Goal: Task Accomplishment & Management: Use online tool/utility

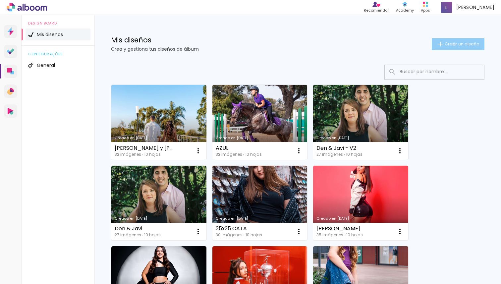
click at [448, 44] on span "Crear un diseño" at bounding box center [461, 44] width 35 height 4
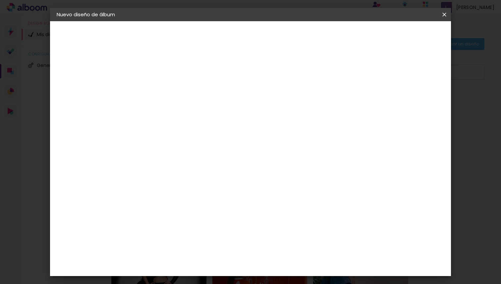
click at [165, 89] on input at bounding box center [165, 89] width 0 height 10
type input "AMBAR"
type paper-input "AMBAR"
click at [0, 0] on slot "Avanzar" at bounding box center [0, 0] width 0 height 0
click at [0, 0] on slot "Tamaño libre" at bounding box center [0, 0] width 0 height 0
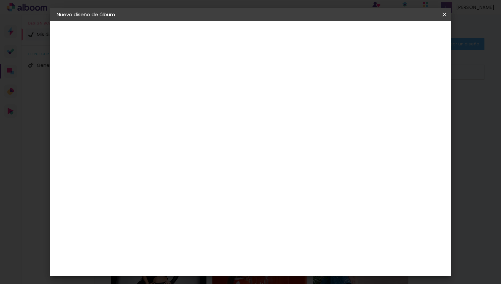
click at [0, 0] on slot "Avanzar" at bounding box center [0, 0] width 0 height 0
click at [292, 262] on input "60" at bounding box center [286, 261] width 17 height 10
type input "50"
type paper-input "50"
type input "4"
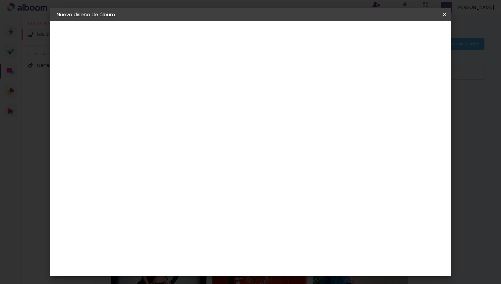
type paper-input "4"
click at [413, 104] on input "4" at bounding box center [409, 100] width 12 height 10
type input "3"
type paper-input "3"
click at [413, 104] on input "3" at bounding box center [410, 100] width 12 height 10
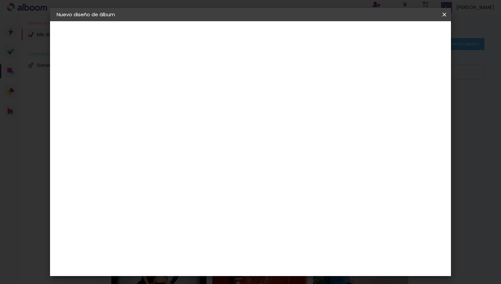
type input "2"
type paper-input "2"
click at [413, 104] on input "2" at bounding box center [412, 100] width 12 height 10
type input "1"
type paper-input "1"
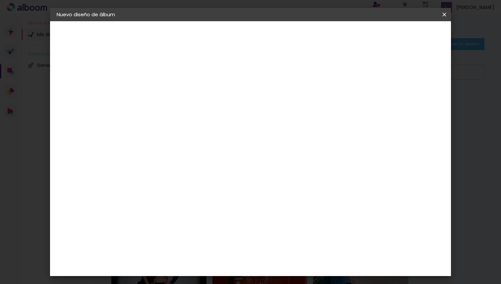
click at [413, 104] on input "1" at bounding box center [413, 100] width 12 height 10
type input "0"
click at [416, 102] on input "0" at bounding box center [414, 100] width 12 height 10
click at [409, 38] on paper-button "Empezar diseño" at bounding box center [384, 34] width 50 height 11
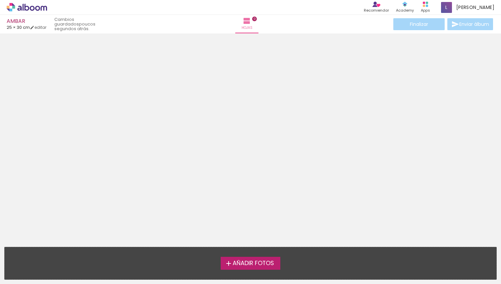
click at [258, 261] on span "Añadir Fotos" at bounding box center [252, 263] width 41 height 6
click at [0, 0] on input "file" at bounding box center [0, 0] width 0 height 0
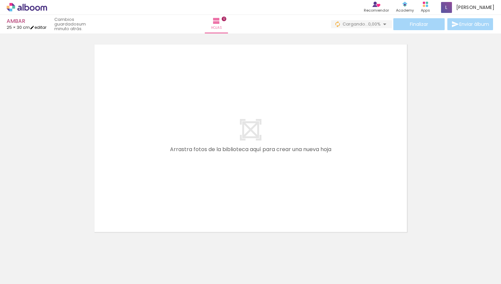
click at [44, 26] on link "editar" at bounding box center [38, 28] width 17 height 6
type input "30"
type input "50"
type input "0"
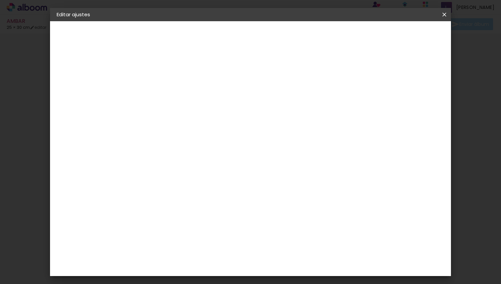
type input "1"
type paper-input "1"
click at [169, 78] on input "1" at bounding box center [160, 76] width 23 height 8
type input "0"
type paper-input "0"
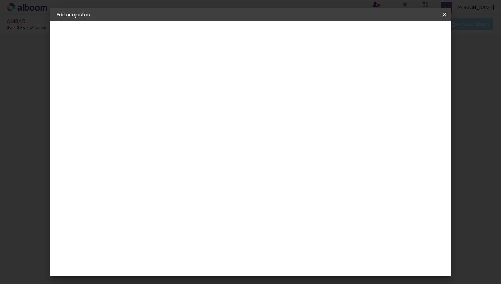
click at [169, 78] on input "0" at bounding box center [160, 76] width 23 height 8
type input "1"
type paper-input "1"
click at [170, 73] on input "1" at bounding box center [160, 76] width 23 height 8
click at [380, 33] on span "Guardar configuración" at bounding box center [354, 35] width 53 height 5
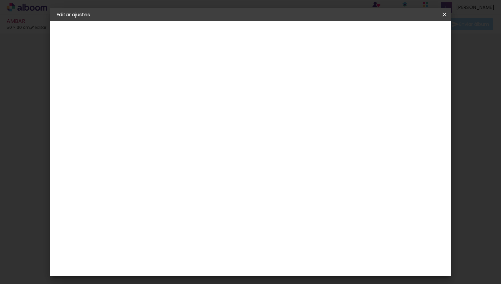
click at [380, 37] on span "Guardar configuración" at bounding box center [354, 35] width 53 height 5
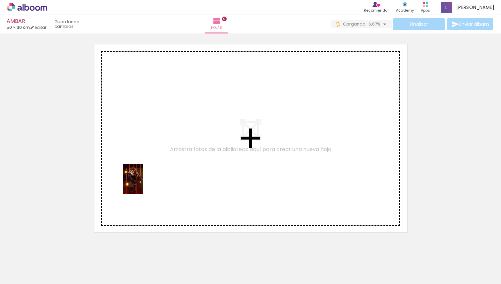
drag, startPoint x: 72, startPoint y: 268, endPoint x: 143, endPoint y: 184, distance: 110.2
click at [143, 184] on quentale-workspace at bounding box center [250, 142] width 501 height 284
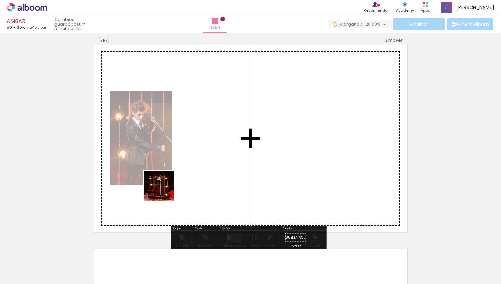
drag, startPoint x: 107, startPoint y: 270, endPoint x: 178, endPoint y: 179, distance: 115.1
click at [178, 179] on quentale-workspace at bounding box center [250, 142] width 501 height 284
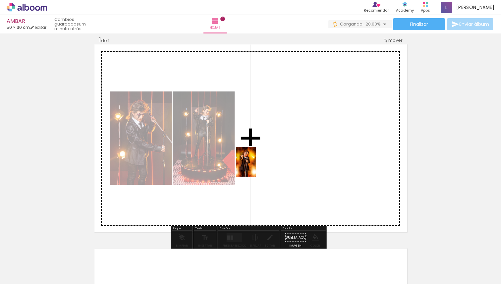
drag, startPoint x: 143, startPoint y: 264, endPoint x: 255, endPoint y: 167, distance: 147.9
click at [256, 167] on quentale-workspace at bounding box center [250, 142] width 501 height 284
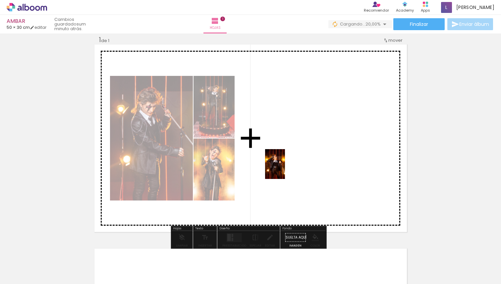
drag, startPoint x: 182, startPoint y: 266, endPoint x: 285, endPoint y: 169, distance: 141.7
click at [285, 169] on quentale-workspace at bounding box center [250, 142] width 501 height 284
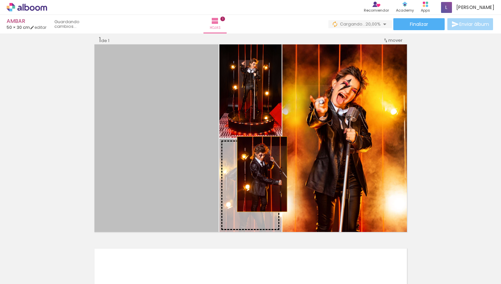
drag, startPoint x: 161, startPoint y: 135, endPoint x: 259, endPoint y: 174, distance: 105.8
click at [0, 0] on slot at bounding box center [0, 0] width 0 height 0
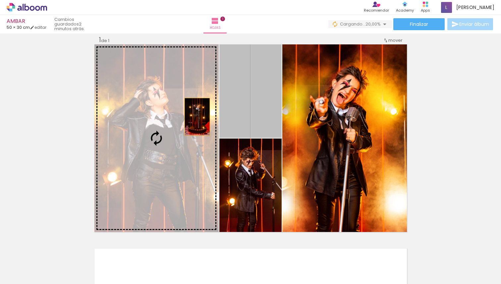
drag, startPoint x: 257, startPoint y: 116, endPoint x: 194, endPoint y: 117, distance: 62.6
click at [0, 0] on slot at bounding box center [0, 0] width 0 height 0
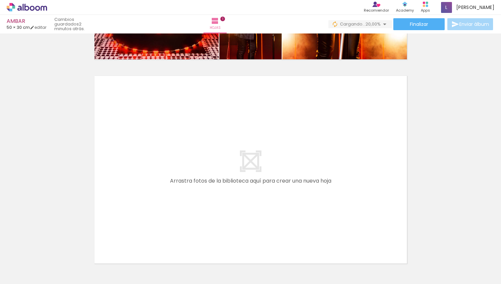
scroll to position [225, 0]
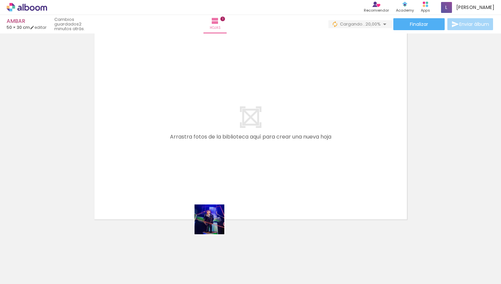
drag, startPoint x: 218, startPoint y: 266, endPoint x: 210, endPoint y: 207, distance: 60.2
click at [210, 207] on quentale-workspace at bounding box center [250, 142] width 501 height 284
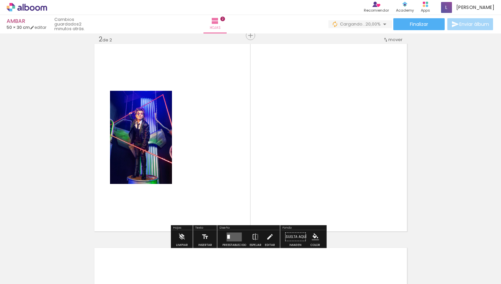
scroll to position [212, 0]
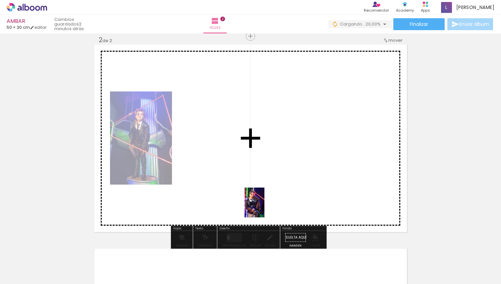
drag, startPoint x: 256, startPoint y: 270, endPoint x: 264, endPoint y: 208, distance: 62.5
click at [264, 208] on quentale-workspace at bounding box center [250, 142] width 501 height 284
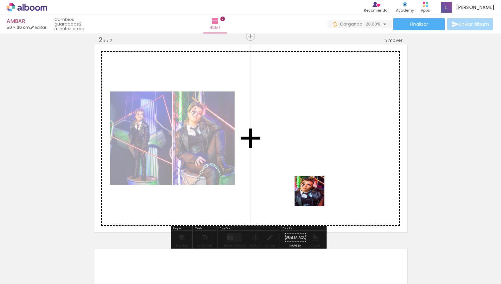
drag, startPoint x: 292, startPoint y: 265, endPoint x: 315, endPoint y: 195, distance: 73.6
click at [315, 195] on quentale-workspace at bounding box center [250, 142] width 501 height 284
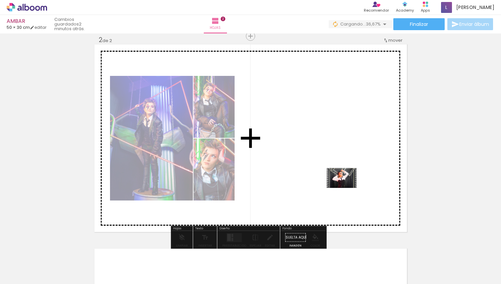
drag, startPoint x: 446, startPoint y: 266, endPoint x: 346, endPoint y: 188, distance: 126.7
click at [346, 188] on quentale-workspace at bounding box center [250, 142] width 501 height 284
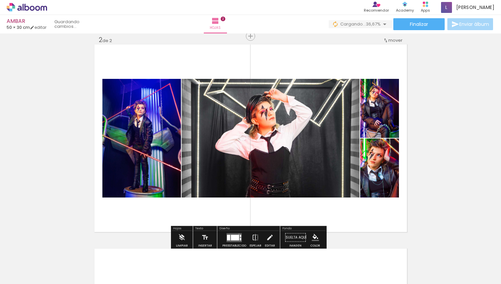
click at [237, 234] on quentale-layouter at bounding box center [234, 237] width 15 height 9
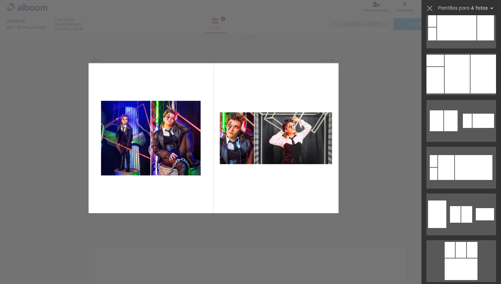
scroll to position [808, 0]
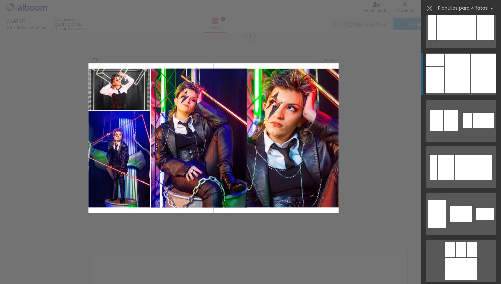
click at [454, 79] on div at bounding box center [456, 73] width 25 height 39
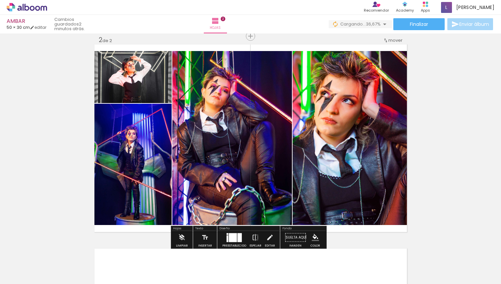
click at [449, 125] on div "Insertar hoja 1 de 2 Insertar hoja 2 de 2" at bounding box center [250, 129] width 501 height 612
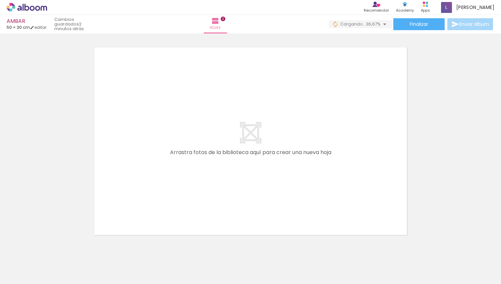
scroll to position [429, 0]
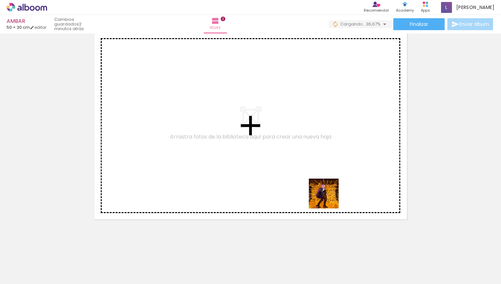
drag, startPoint x: 332, startPoint y: 268, endPoint x: 326, endPoint y: 173, distance: 95.3
click at [326, 173] on quentale-workspace at bounding box center [250, 142] width 501 height 284
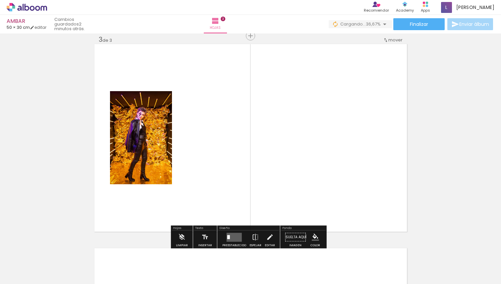
scroll to position [416, 0]
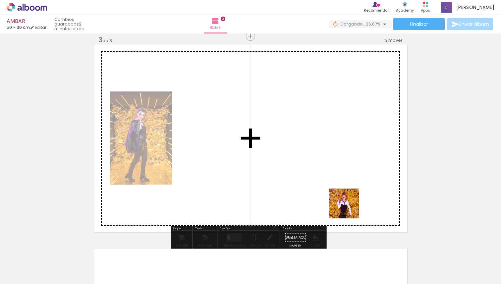
drag, startPoint x: 362, startPoint y: 266, endPoint x: 347, endPoint y: 203, distance: 64.1
click at [347, 203] on quentale-workspace at bounding box center [250, 142] width 501 height 284
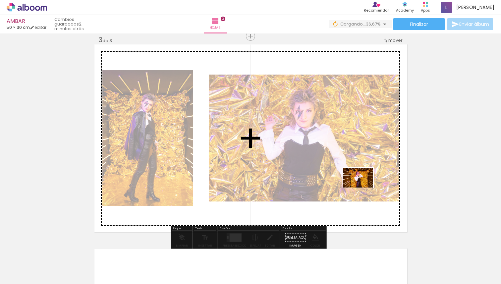
drag, startPoint x: 401, startPoint y: 269, endPoint x: 363, endPoint y: 187, distance: 89.8
click at [363, 187] on quentale-workspace at bounding box center [250, 142] width 501 height 284
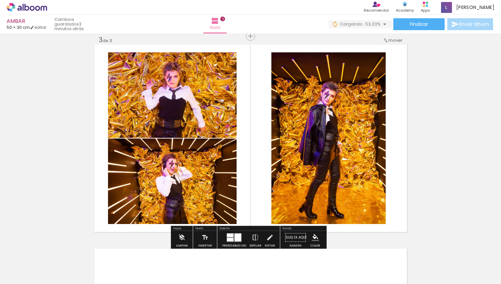
click at [232, 237] on quentale-layouter at bounding box center [234, 237] width 15 height 9
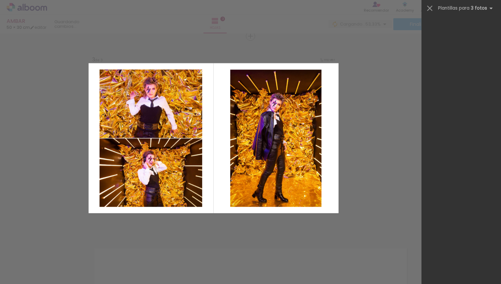
scroll to position [0, 0]
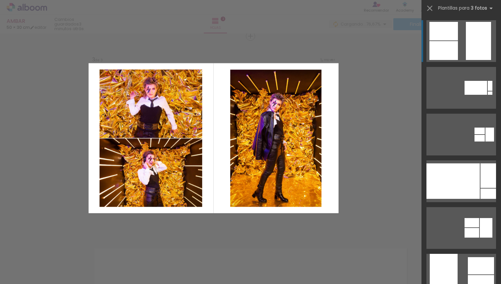
click at [469, 46] on div at bounding box center [478, 41] width 25 height 38
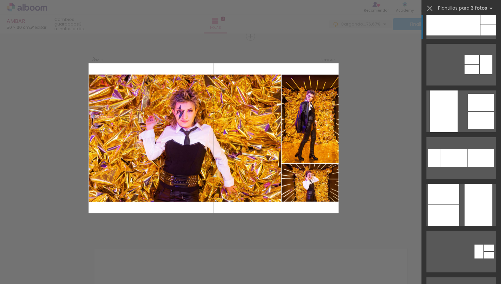
scroll to position [167, 0]
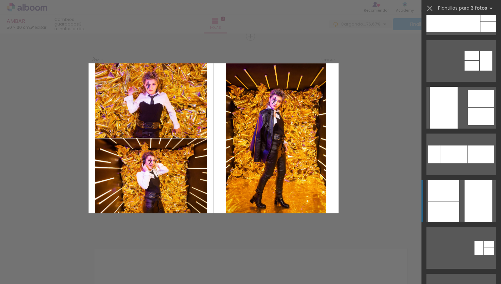
click at [464, 192] on div at bounding box center [478, 201] width 28 height 42
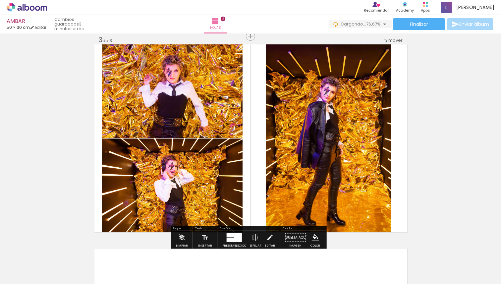
click at [439, 181] on div "Insertar hoja 1 de 3 Insertar hoja 2 de 3 Insertar hoja 3 de 3" at bounding box center [250, 28] width 501 height 816
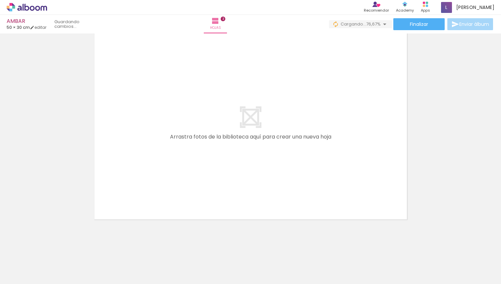
scroll to position [0, 278]
drag, startPoint x: 199, startPoint y: 267, endPoint x: 213, endPoint y: 177, distance: 90.1
click at [213, 177] on quentale-workspace at bounding box center [250, 142] width 501 height 284
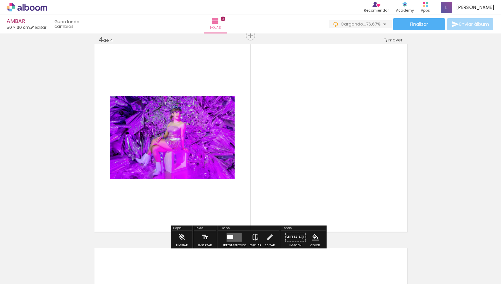
scroll to position [620, 0]
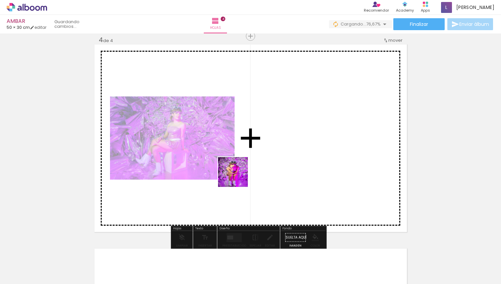
drag, startPoint x: 234, startPoint y: 267, endPoint x: 238, endPoint y: 177, distance: 89.5
click at [238, 177] on quentale-workspace at bounding box center [250, 142] width 501 height 284
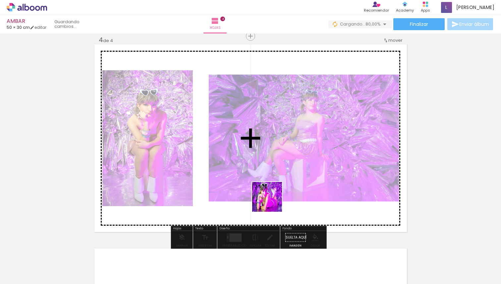
drag, startPoint x: 272, startPoint y: 262, endPoint x: 273, endPoint y: 196, distance: 66.2
click at [273, 196] on quentale-workspace at bounding box center [250, 142] width 501 height 284
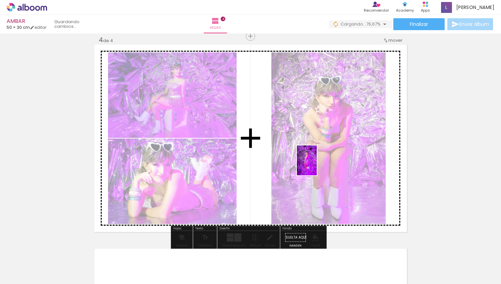
drag, startPoint x: 317, startPoint y: 271, endPoint x: 317, endPoint y: 165, distance: 105.6
click at [317, 165] on quentale-workspace at bounding box center [250, 142] width 501 height 284
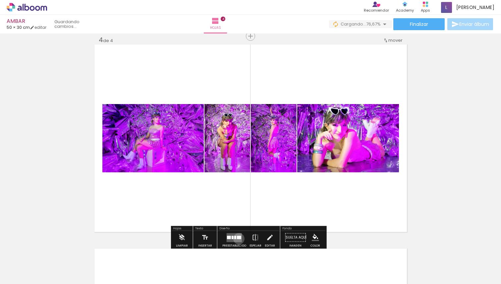
click at [237, 238] on div at bounding box center [239, 236] width 4 height 3
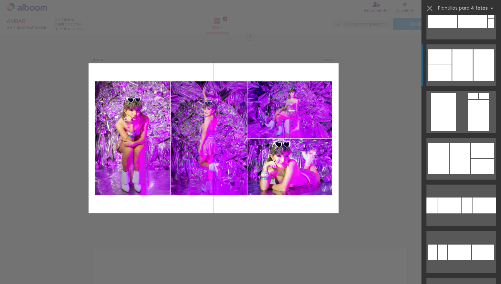
scroll to position [1150, 0]
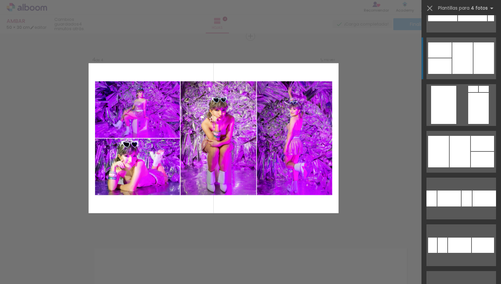
click at [459, 65] on div at bounding box center [462, 57] width 21 height 31
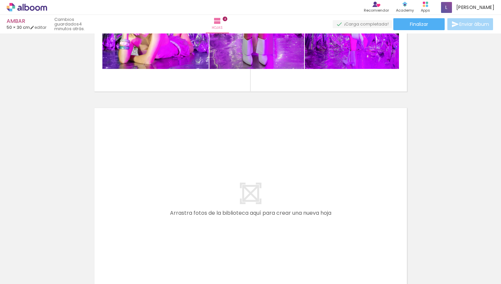
scroll to position [768, 0]
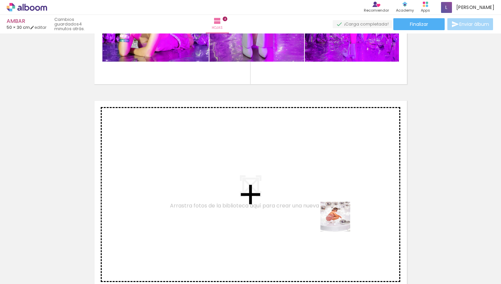
drag, startPoint x: 347, startPoint y: 271, endPoint x: 339, endPoint y: 218, distance: 53.7
click at [339, 218] on quentale-workspace at bounding box center [250, 142] width 501 height 284
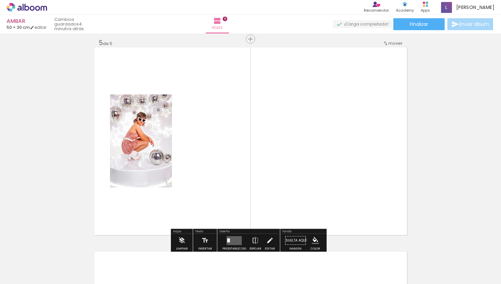
scroll to position [824, 0]
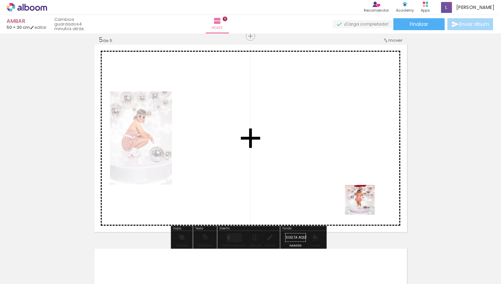
drag, startPoint x: 381, startPoint y: 261, endPoint x: 359, endPoint y: 189, distance: 75.8
click at [359, 188] on quentale-workspace at bounding box center [250, 142] width 501 height 284
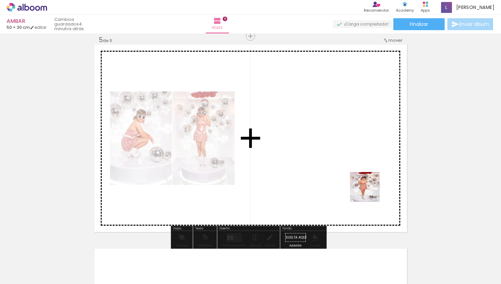
drag, startPoint x: 416, startPoint y: 263, endPoint x: 364, endPoint y: 180, distance: 97.6
click at [364, 180] on quentale-workspace at bounding box center [250, 142] width 501 height 284
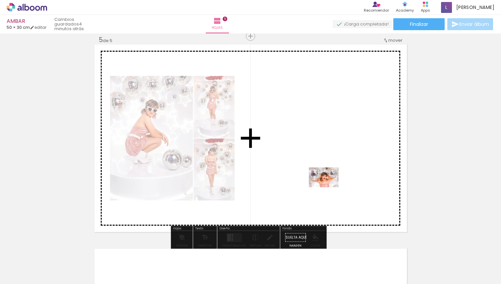
drag, startPoint x: 453, startPoint y: 267, endPoint x: 327, endPoint y: 186, distance: 149.8
click at [327, 186] on quentale-workspace at bounding box center [250, 142] width 501 height 284
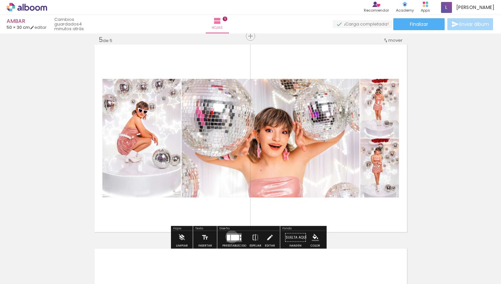
click at [231, 236] on div at bounding box center [235, 237] width 8 height 6
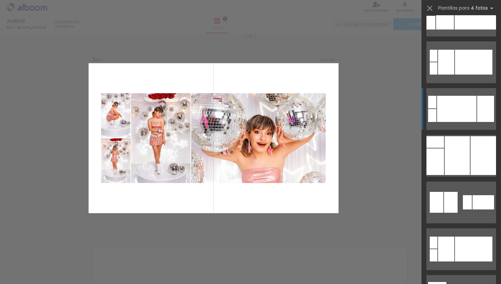
scroll to position [730, 0]
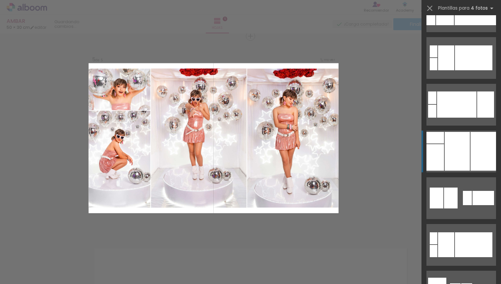
click at [457, 149] on div at bounding box center [456, 151] width 25 height 39
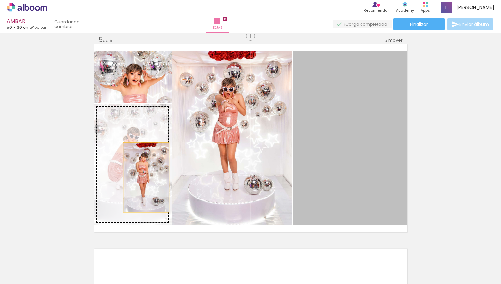
drag, startPoint x: 351, startPoint y: 154, endPoint x: 145, endPoint y: 177, distance: 207.3
click at [0, 0] on slot at bounding box center [0, 0] width 0 height 0
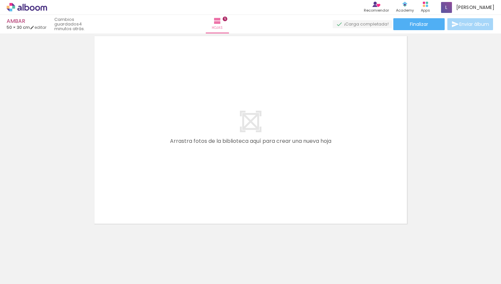
scroll to position [0, 613]
drag, startPoint x: 169, startPoint y: 268, endPoint x: 169, endPoint y: 173, distance: 94.7
click at [169, 173] on quentale-workspace at bounding box center [250, 142] width 501 height 284
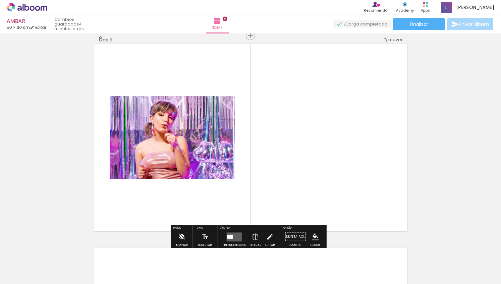
scroll to position [1028, 0]
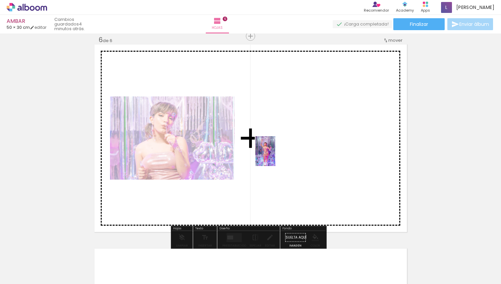
drag, startPoint x: 197, startPoint y: 255, endPoint x: 282, endPoint y: 151, distance: 134.6
click at [282, 151] on quentale-workspace at bounding box center [250, 142] width 501 height 284
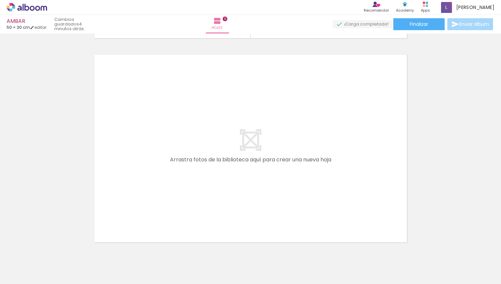
scroll to position [1245, 0]
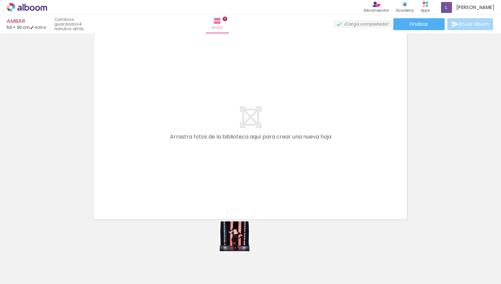
drag, startPoint x: 239, startPoint y: 269, endPoint x: 244, endPoint y: 189, distance: 79.9
click at [244, 189] on quentale-workspace at bounding box center [250, 142] width 501 height 284
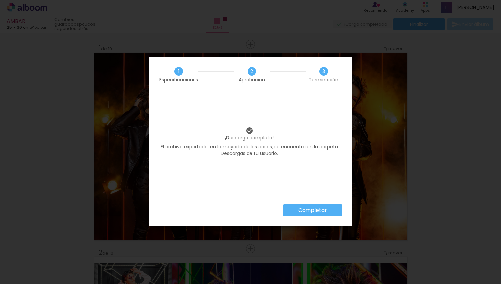
scroll to position [0, 668]
click at [328, 211] on paper-button "Completar" at bounding box center [312, 210] width 59 height 12
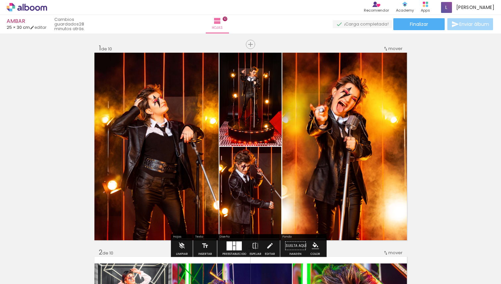
scroll to position [0, 668]
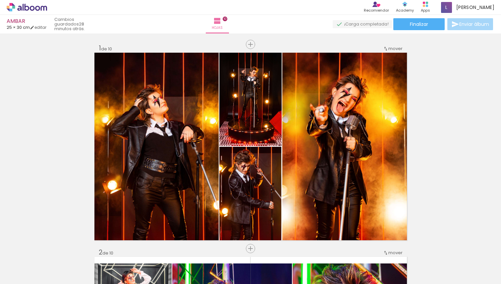
scroll to position [0, 668]
